Goal: Task Accomplishment & Management: Manage account settings

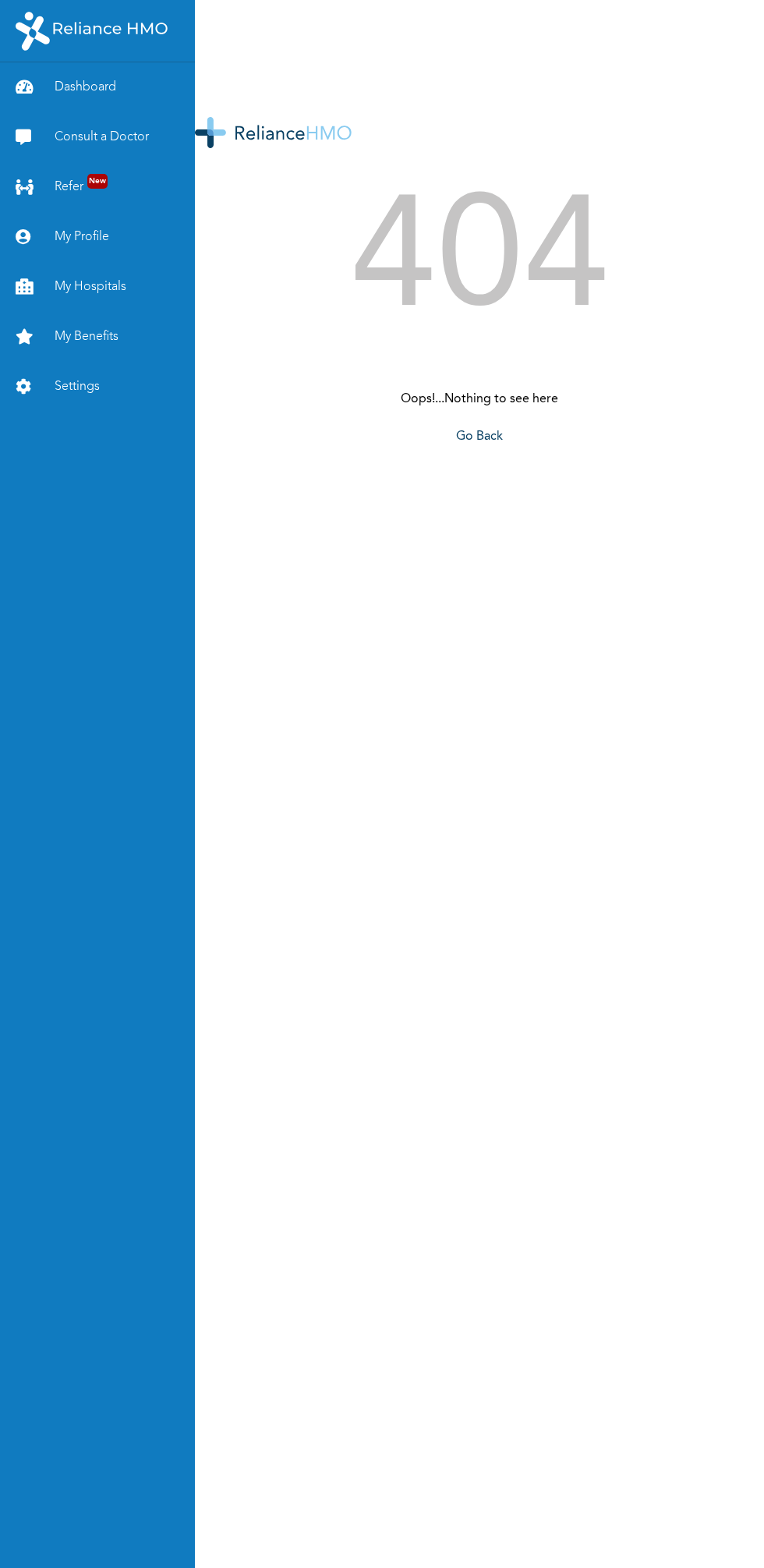
click at [77, 236] on link "My Profile" at bounding box center [98, 237] width 195 height 50
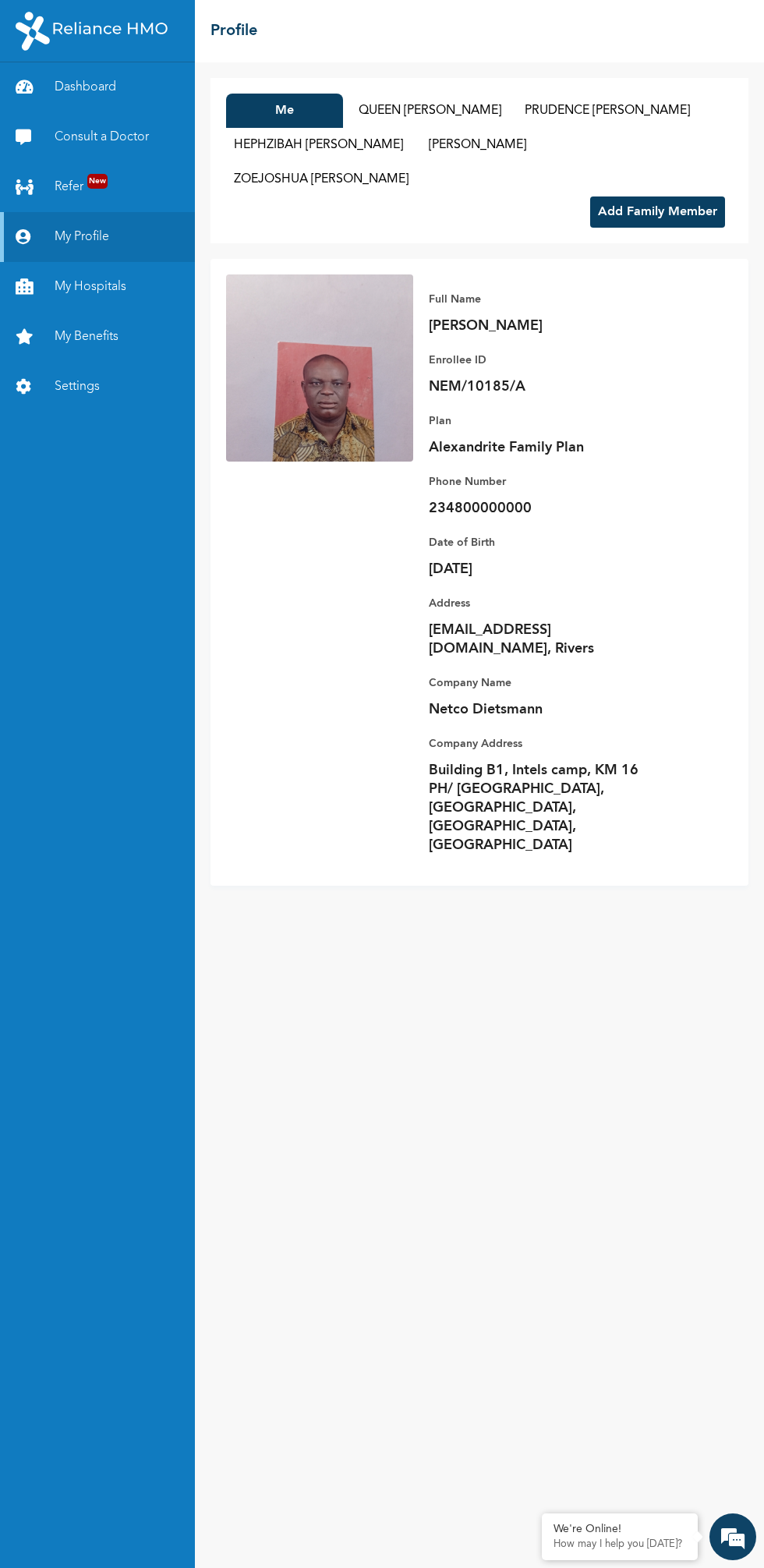
click at [280, 109] on button "Me" at bounding box center [285, 111] width 117 height 34
click at [338, 113] on button "Me" at bounding box center [285, 111] width 117 height 34
click at [394, 139] on button "HEPHZIBAH [PERSON_NAME]" at bounding box center [319, 145] width 185 height 34
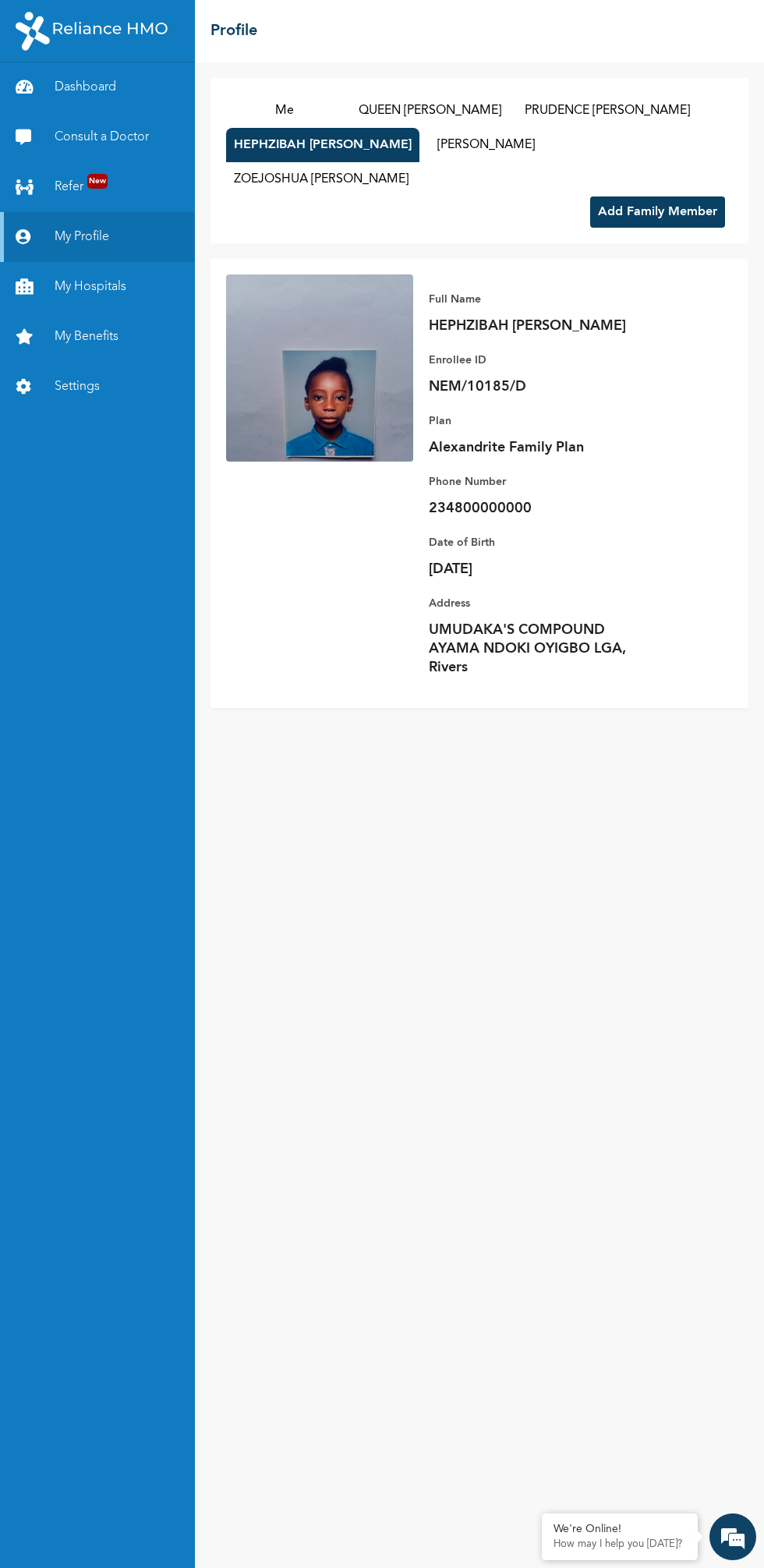
click at [257, 145] on button "HEPHZIBAH [PERSON_NAME]" at bounding box center [323, 145] width 193 height 34
click at [311, 145] on button "HEPHZIBAH [PERSON_NAME]" at bounding box center [323, 145] width 193 height 34
click at [487, 116] on button "QUEEN [PERSON_NAME]" at bounding box center [430, 111] width 159 height 34
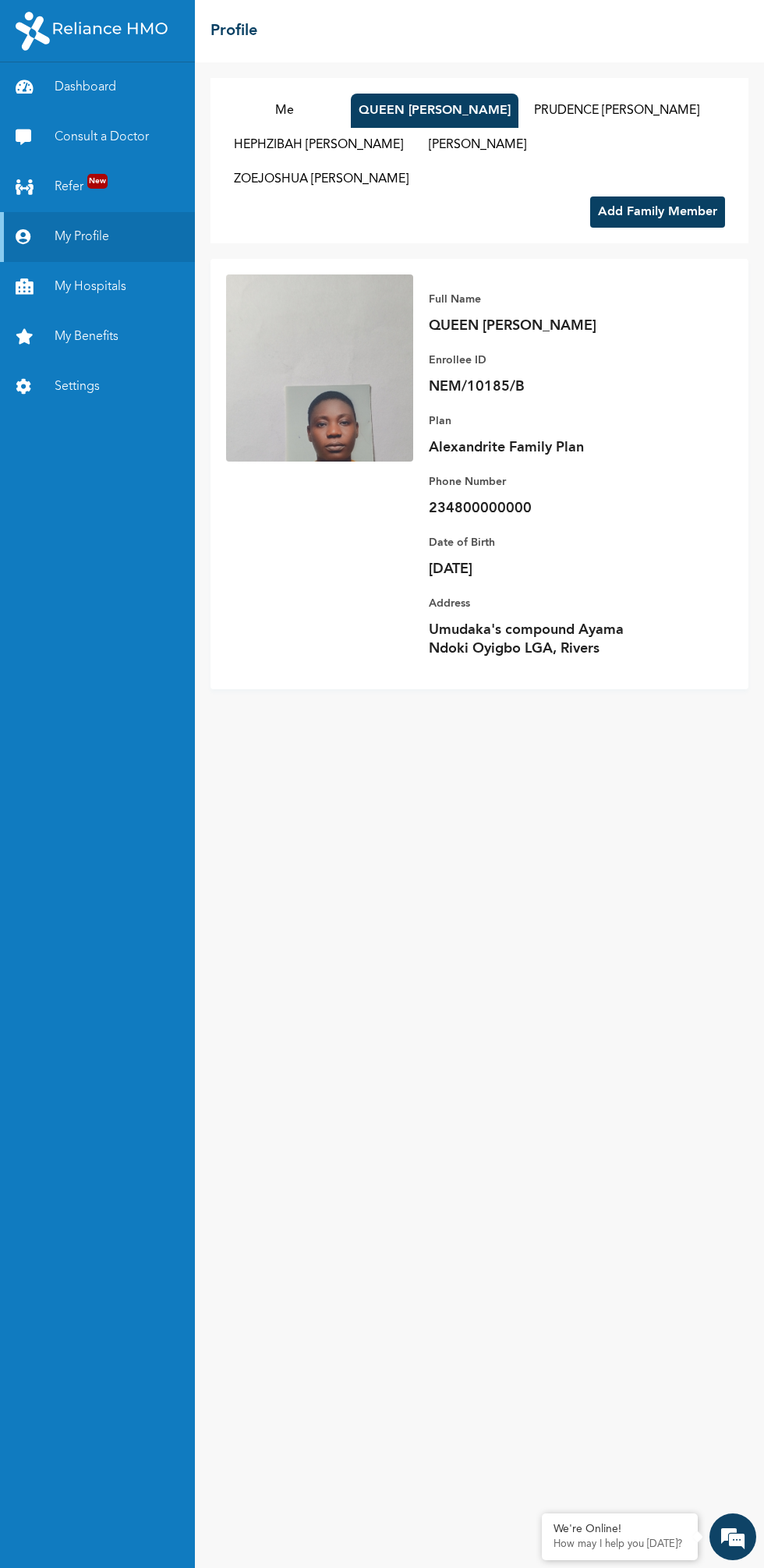
click at [455, 145] on button "[PERSON_NAME]" at bounding box center [477, 145] width 117 height 34
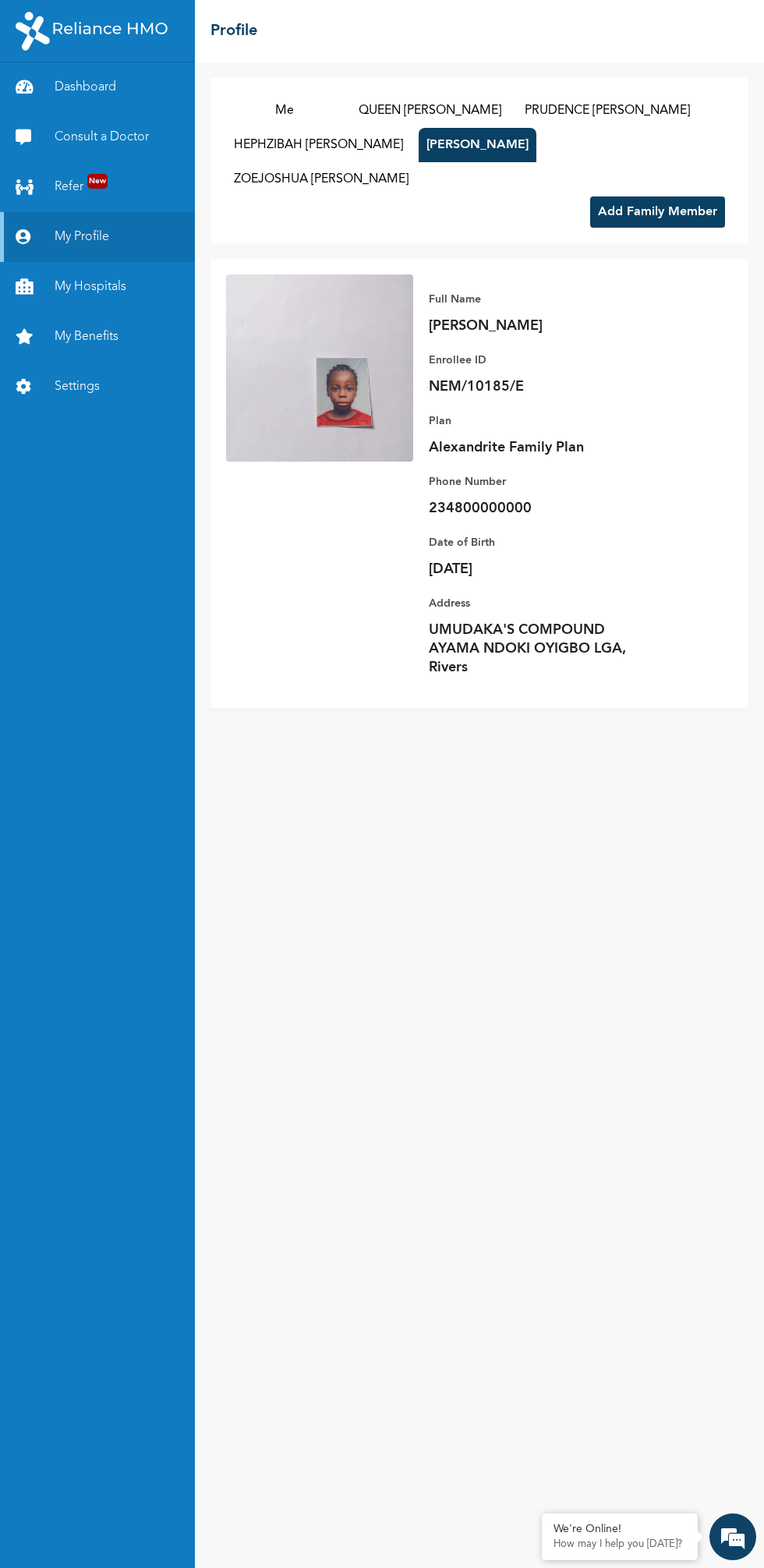
click at [398, 135] on button "HEPHZIBAH [PERSON_NAME]" at bounding box center [319, 145] width 185 height 34
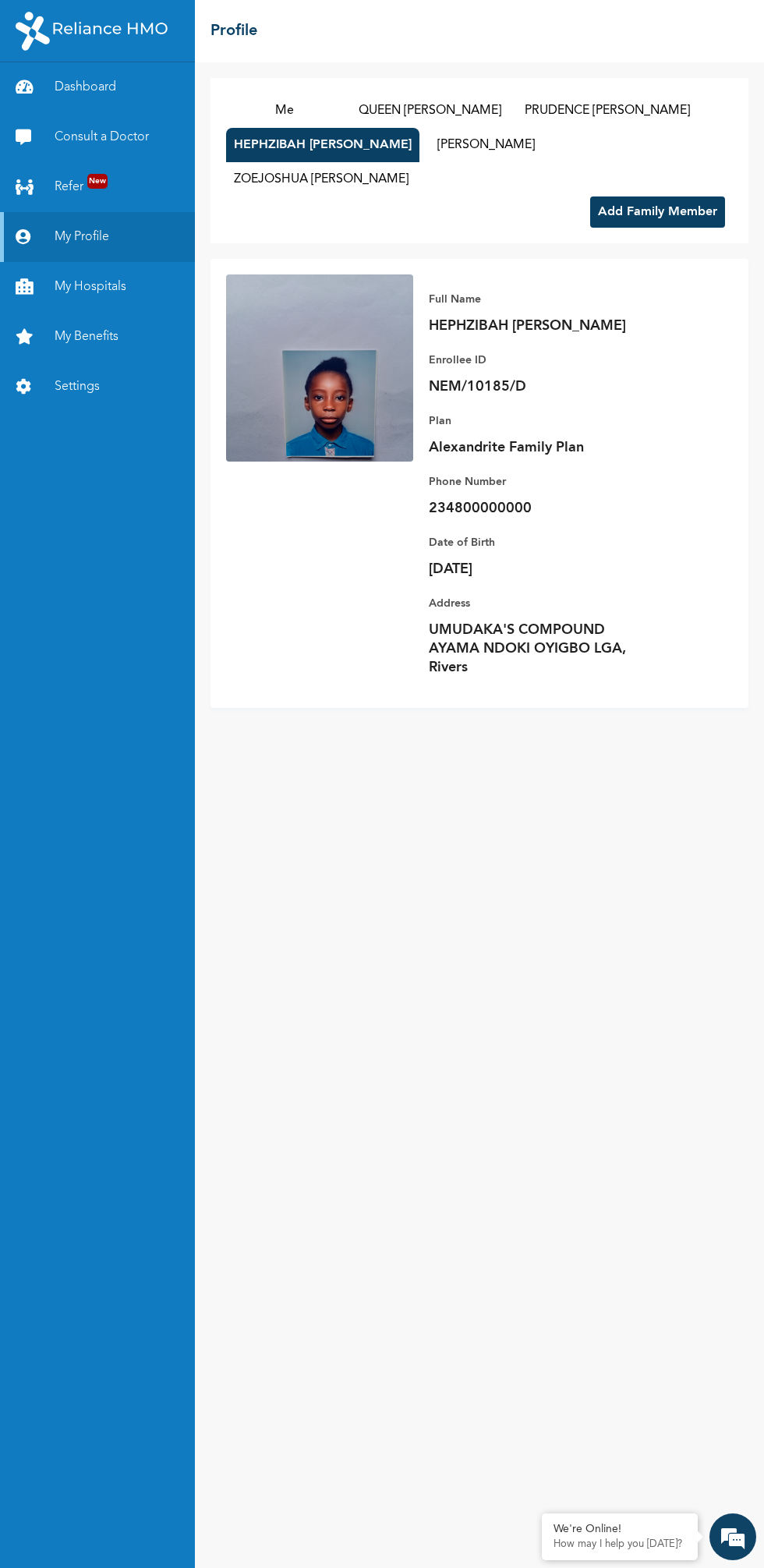
click at [359, 145] on button "HEPHZIBAH [PERSON_NAME]" at bounding box center [323, 145] width 193 height 34
click at [442, 488] on p "Phone Number" at bounding box center [538, 482] width 219 height 19
click at [82, 233] on link "My Profile" at bounding box center [98, 237] width 195 height 50
click at [429, 330] on p "HEPHZIBAH [PERSON_NAME]" at bounding box center [538, 326] width 219 height 19
click at [75, 88] on link "Dashboard" at bounding box center [98, 88] width 195 height 50
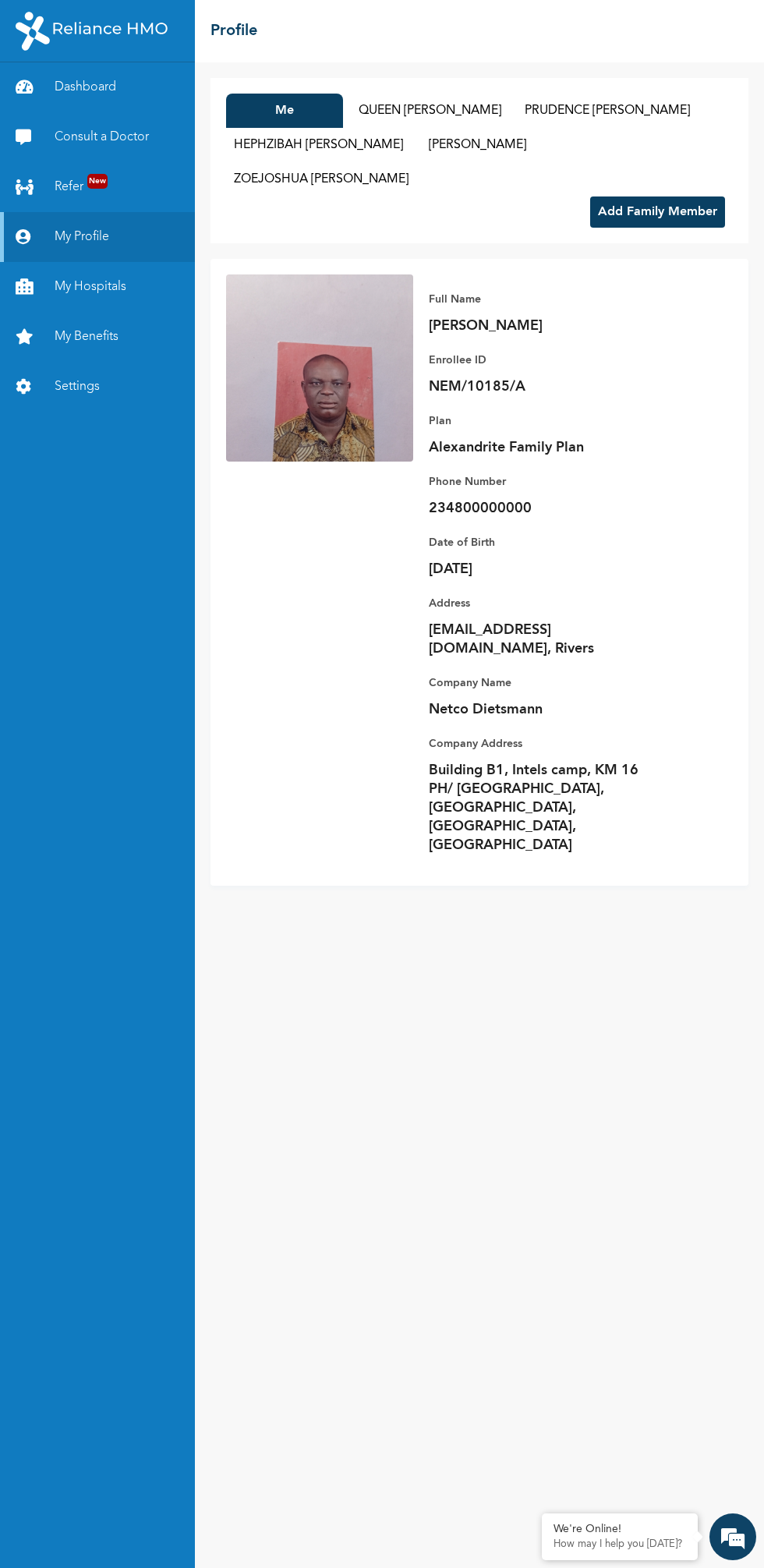
click at [436, 390] on p "NEM/10185/A" at bounding box center [538, 387] width 219 height 19
click at [442, 116] on button "QUEEN [PERSON_NAME]" at bounding box center [430, 111] width 159 height 34
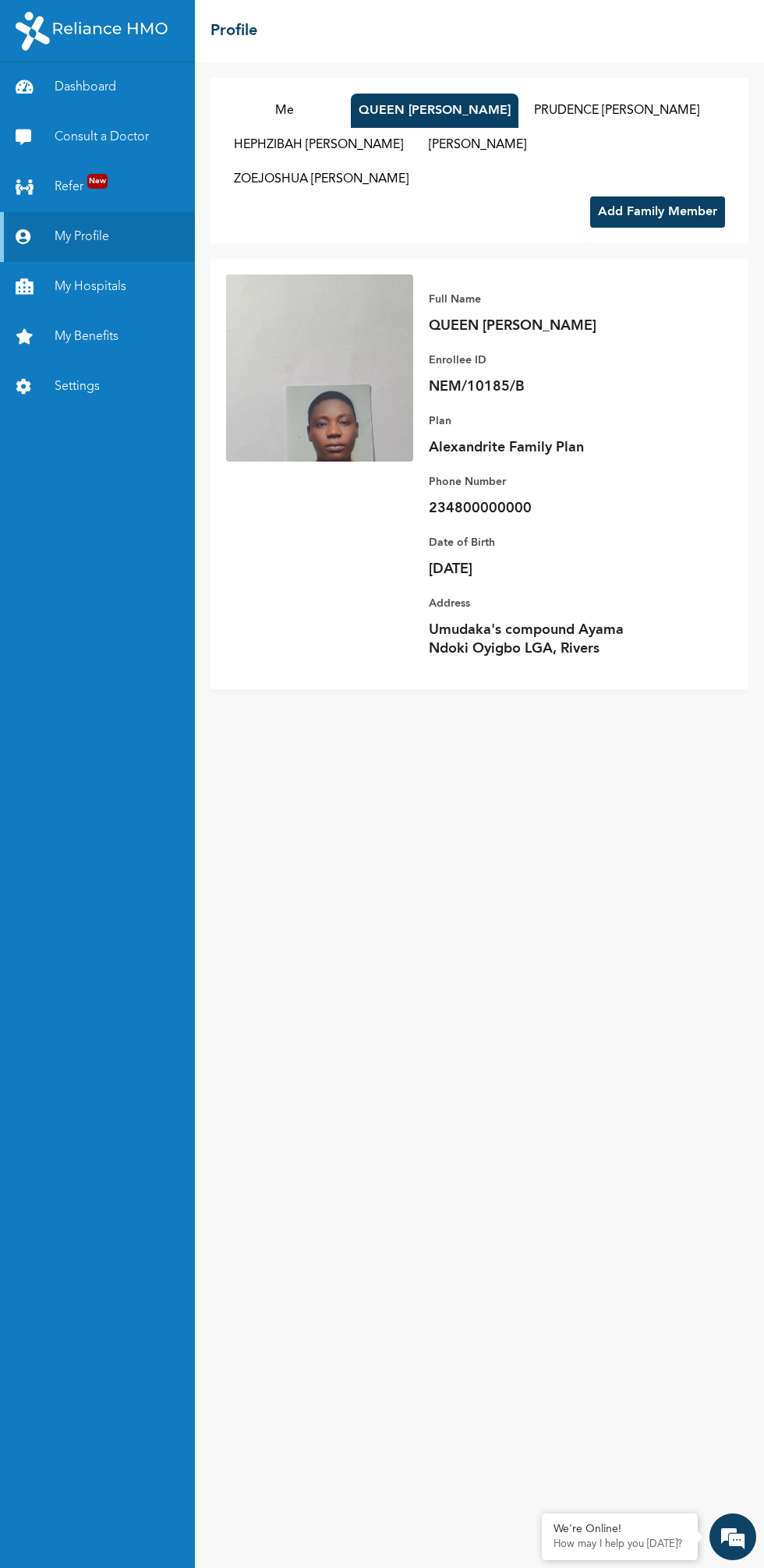
click at [626, 115] on button "PRUDENCE [PERSON_NAME]" at bounding box center [617, 111] width 181 height 34
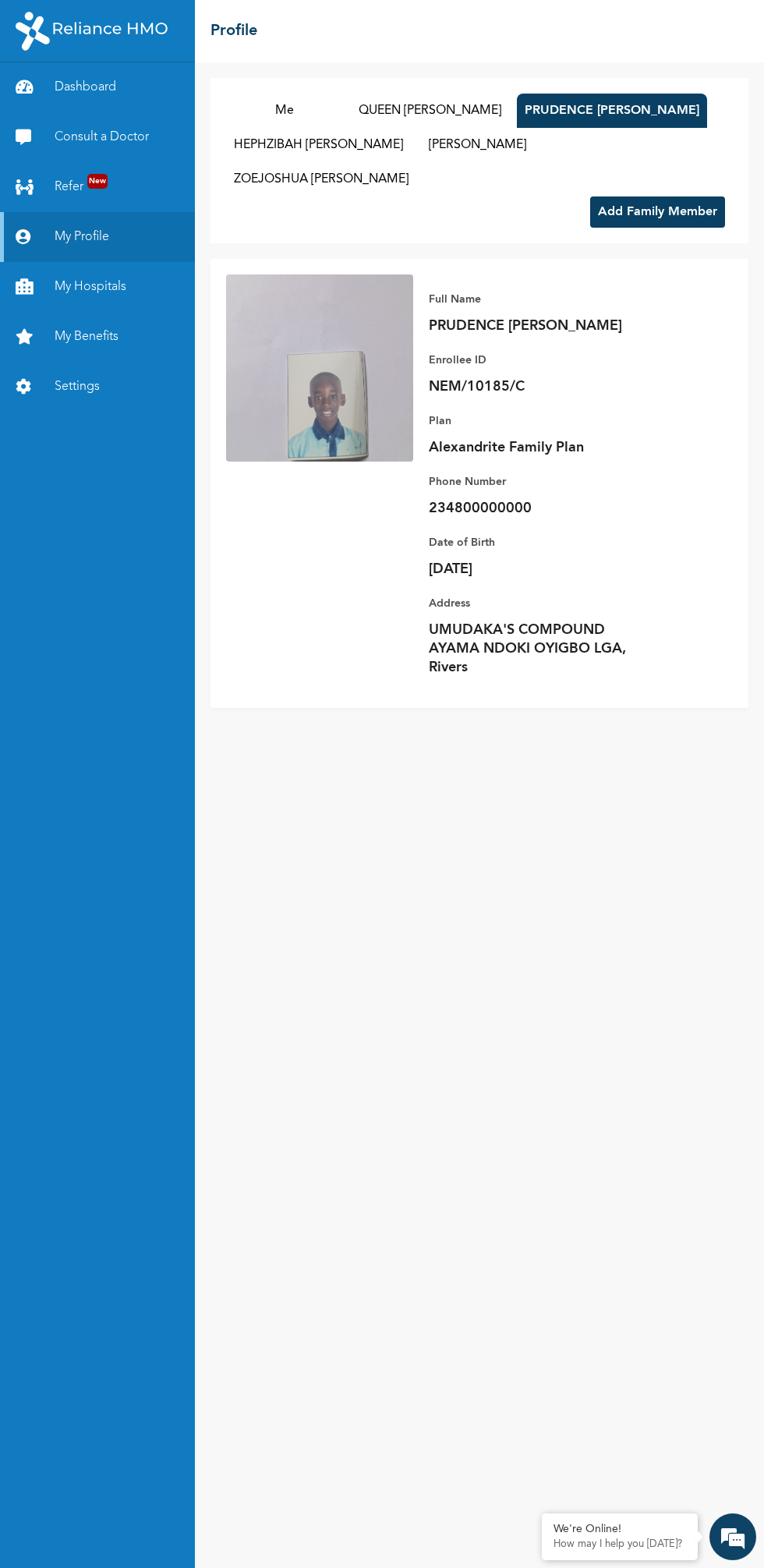
click at [307, 150] on button "HEPHZIBAH [PERSON_NAME]" at bounding box center [319, 145] width 185 height 34
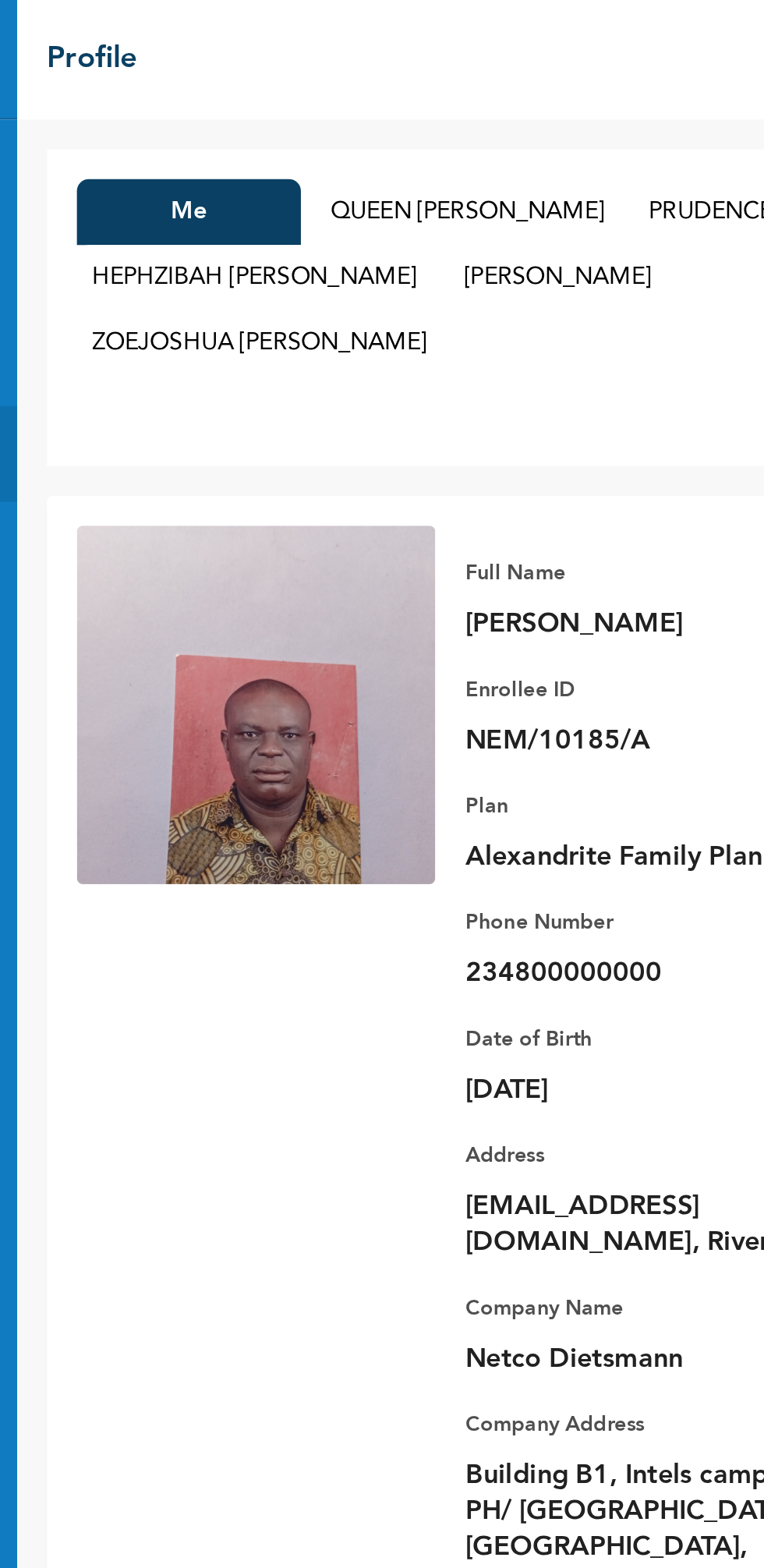
click at [365, 143] on button "HEPHZIBAH [PERSON_NAME]" at bounding box center [319, 145] width 185 height 34
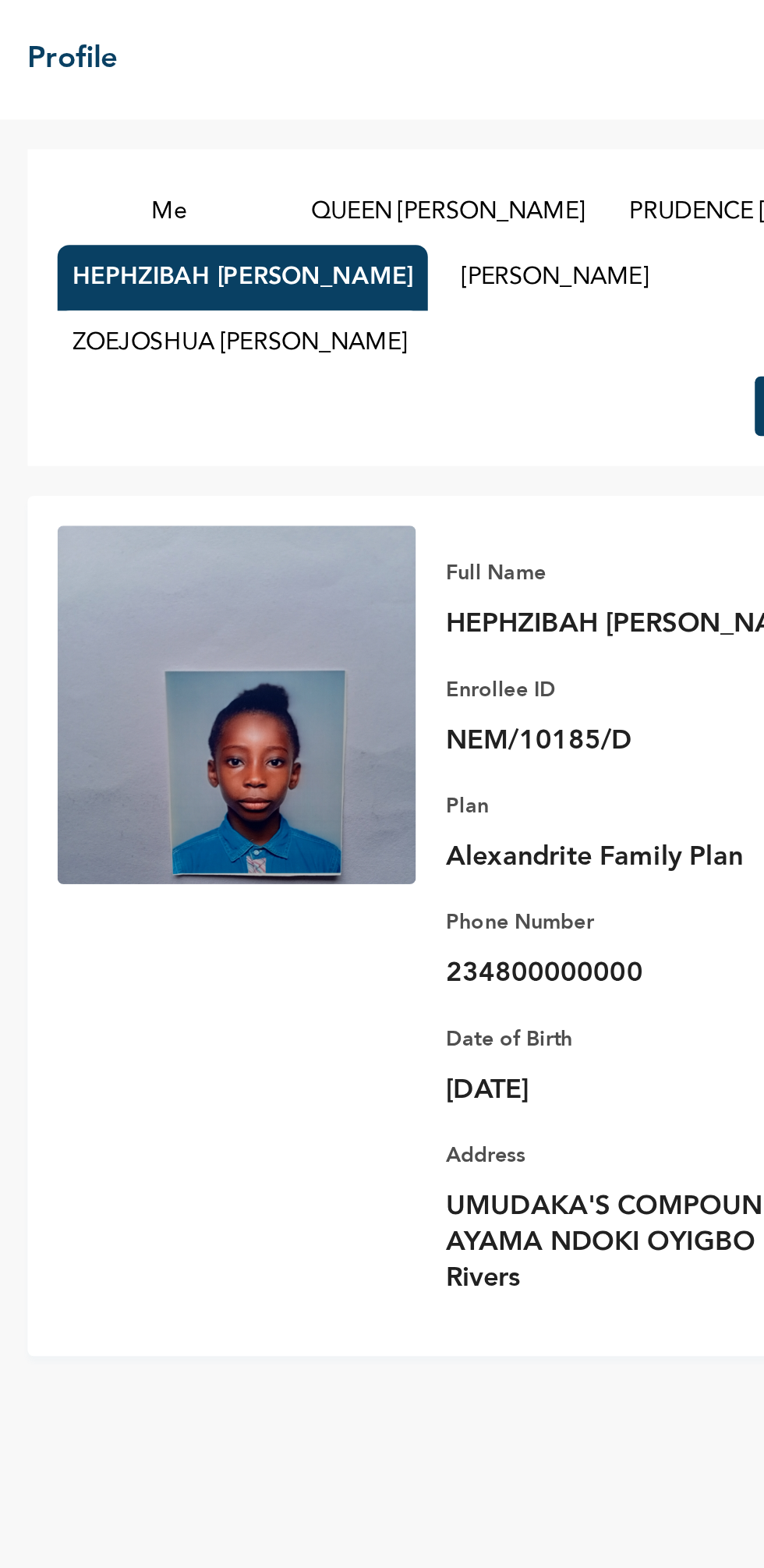
click at [579, 106] on button "PRUDENCE [PERSON_NAME]" at bounding box center [607, 111] width 181 height 34
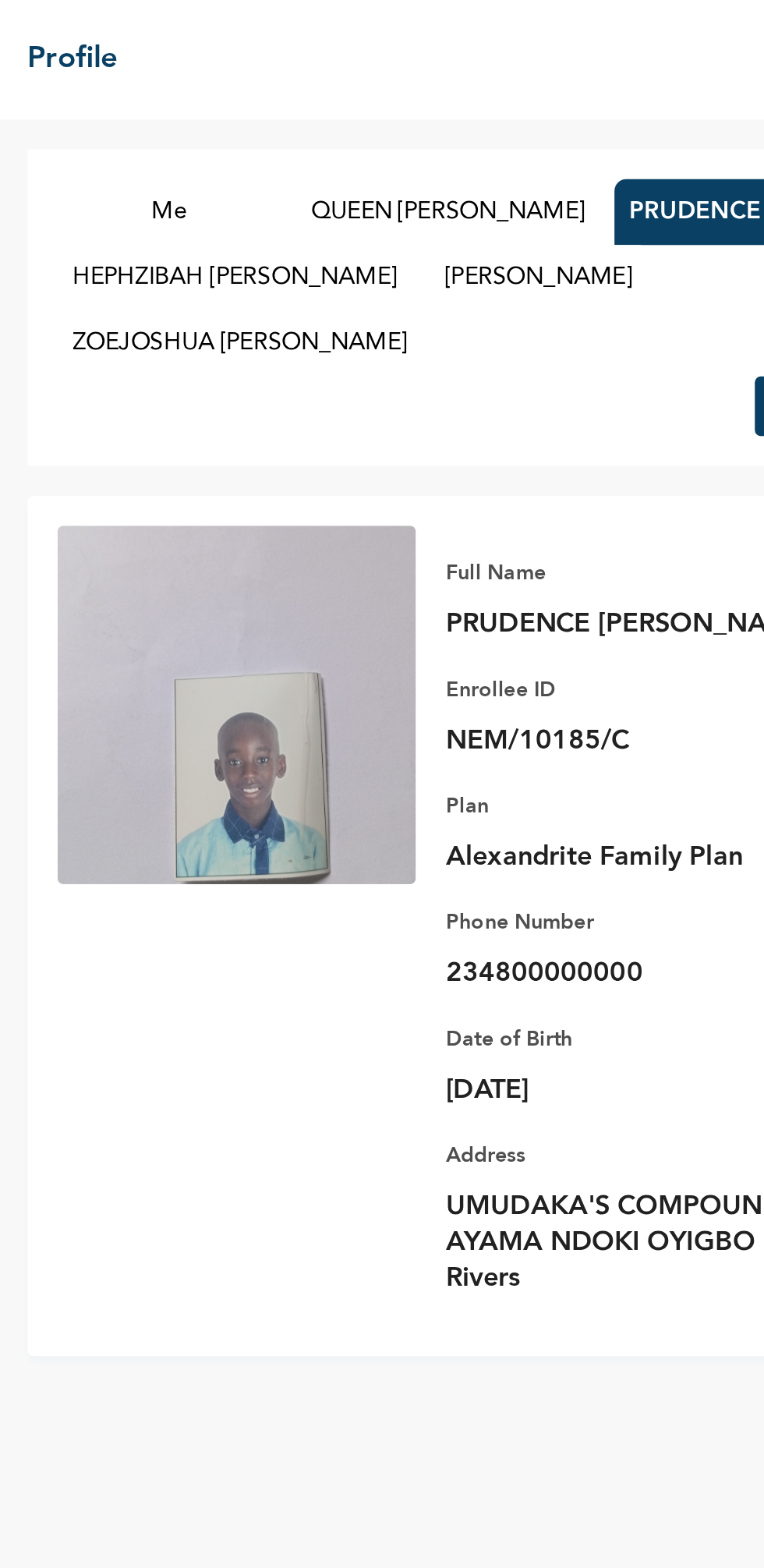
click at [513, 136] on button "[PERSON_NAME]" at bounding box center [477, 145] width 117 height 34
